Goal: Task Accomplishment & Management: Manage account settings

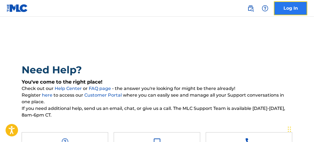
click at [288, 9] on link "Log In" at bounding box center [290, 8] width 33 height 14
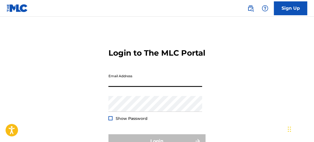
click at [137, 87] on input "Email Address" at bounding box center [155, 79] width 94 height 16
type input "[EMAIL_ADDRESS][DOMAIN_NAME]"
click at [175, 87] on input "[EMAIL_ADDRESS][DOMAIN_NAME]" at bounding box center [155, 79] width 94 height 16
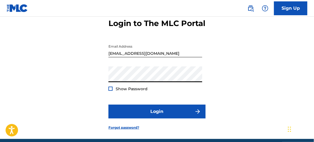
scroll to position [38, 0]
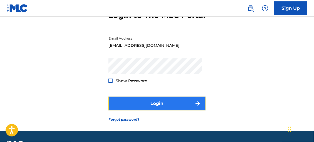
click at [182, 111] on button "Login" at bounding box center [156, 104] width 97 height 14
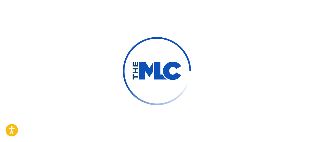
scroll to position [39, 0]
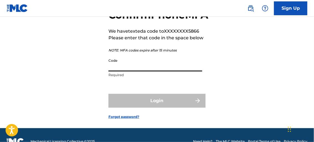
click at [132, 72] on input "Code" at bounding box center [155, 64] width 94 height 16
type input "7"
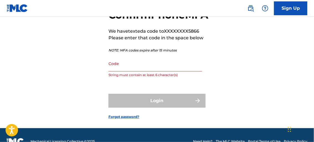
click at [299, 35] on div "Confirm Phone MFA We have texted a code to XXXXXXXX5866 Please enter that code …" at bounding box center [157, 59] width 314 height 137
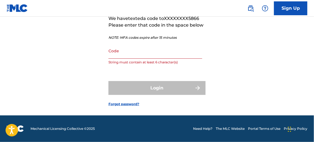
scroll to position [64, 0]
click at [159, 83] on div "Login" at bounding box center [156, 88] width 97 height 14
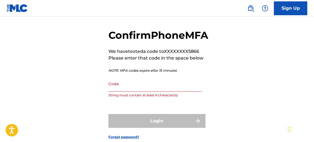
scroll to position [0, 0]
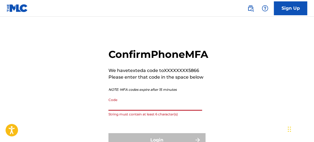
click at [127, 111] on input "Code" at bounding box center [155, 103] width 94 height 16
